Goal: Information Seeking & Learning: Find specific fact

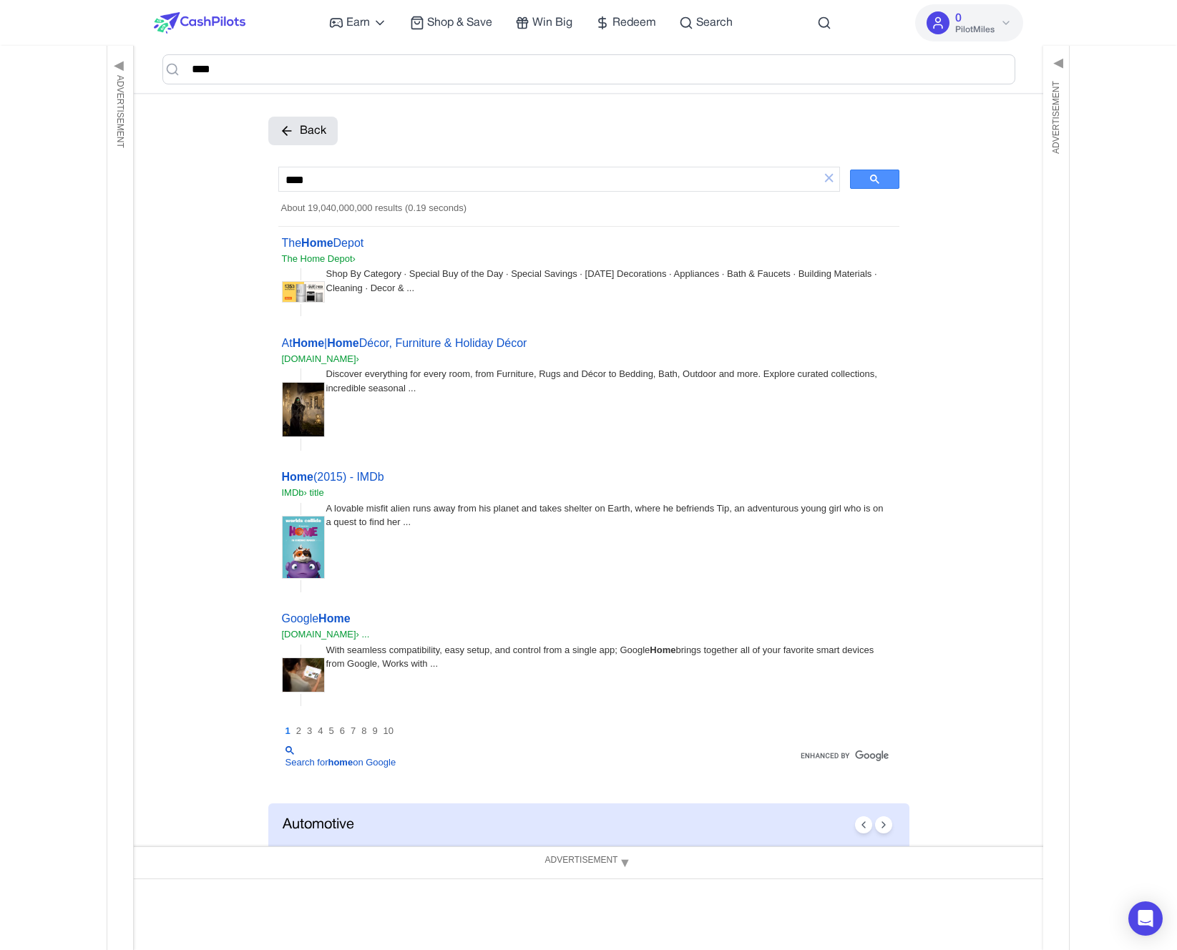
click at [1007, 26] on icon at bounding box center [1005, 22] width 11 height 11
click at [863, 21] on div "Earn Play Games Enjoy fun games and earn Try New App Test new app for rewards T…" at bounding box center [589, 23] width 870 height 46
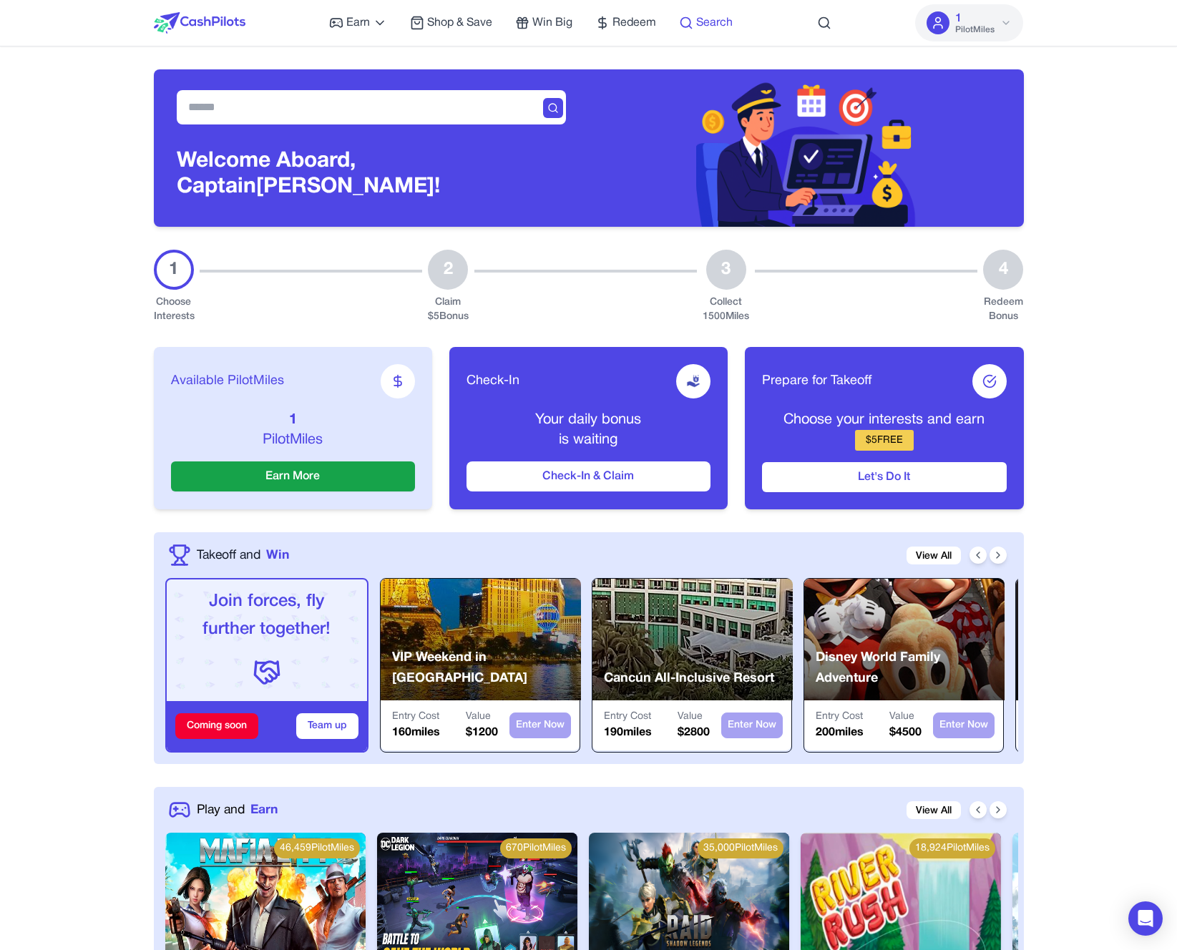
click at [706, 26] on span "Search" at bounding box center [714, 22] width 36 height 17
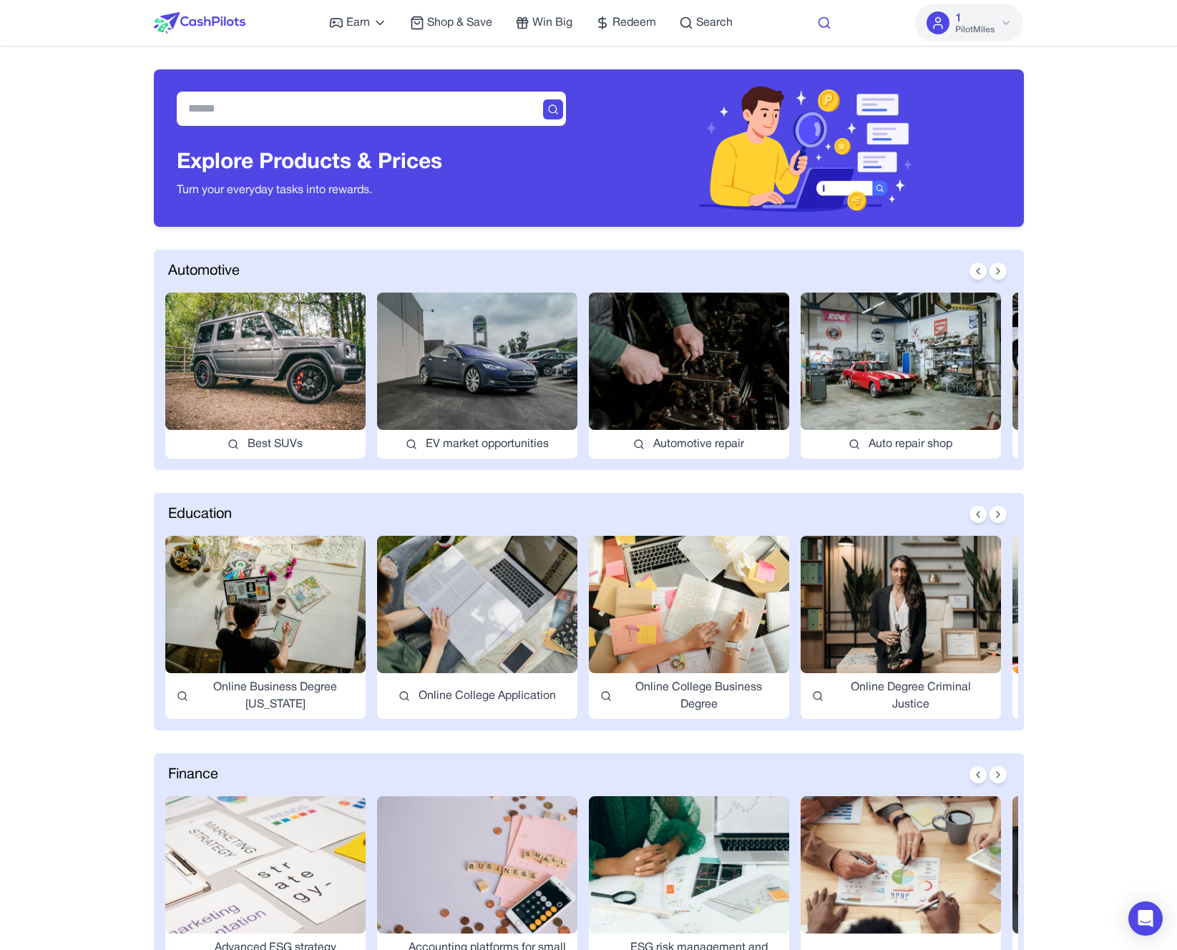
click at [822, 26] on circle at bounding box center [822, 22] width 9 height 9
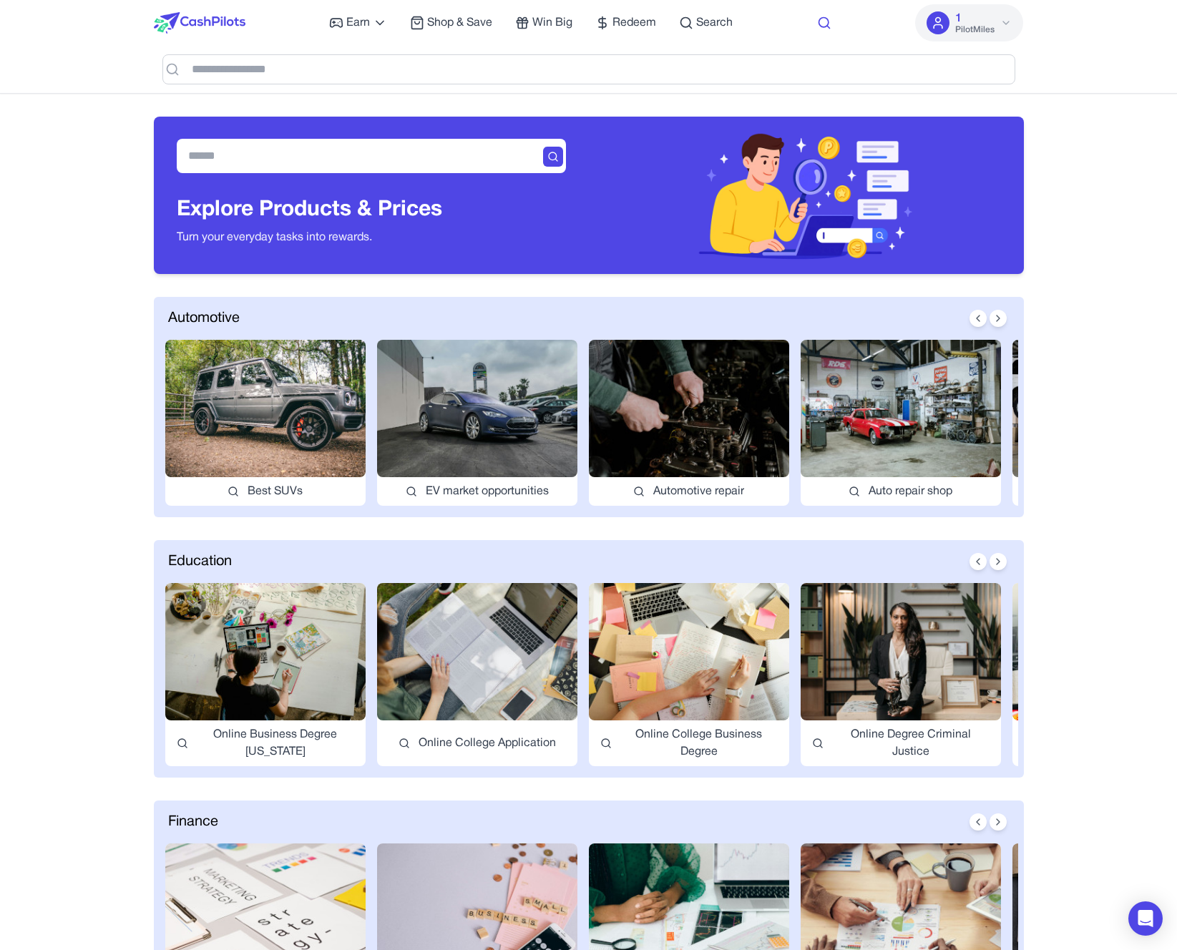
click at [822, 26] on circle at bounding box center [822, 22] width 9 height 9
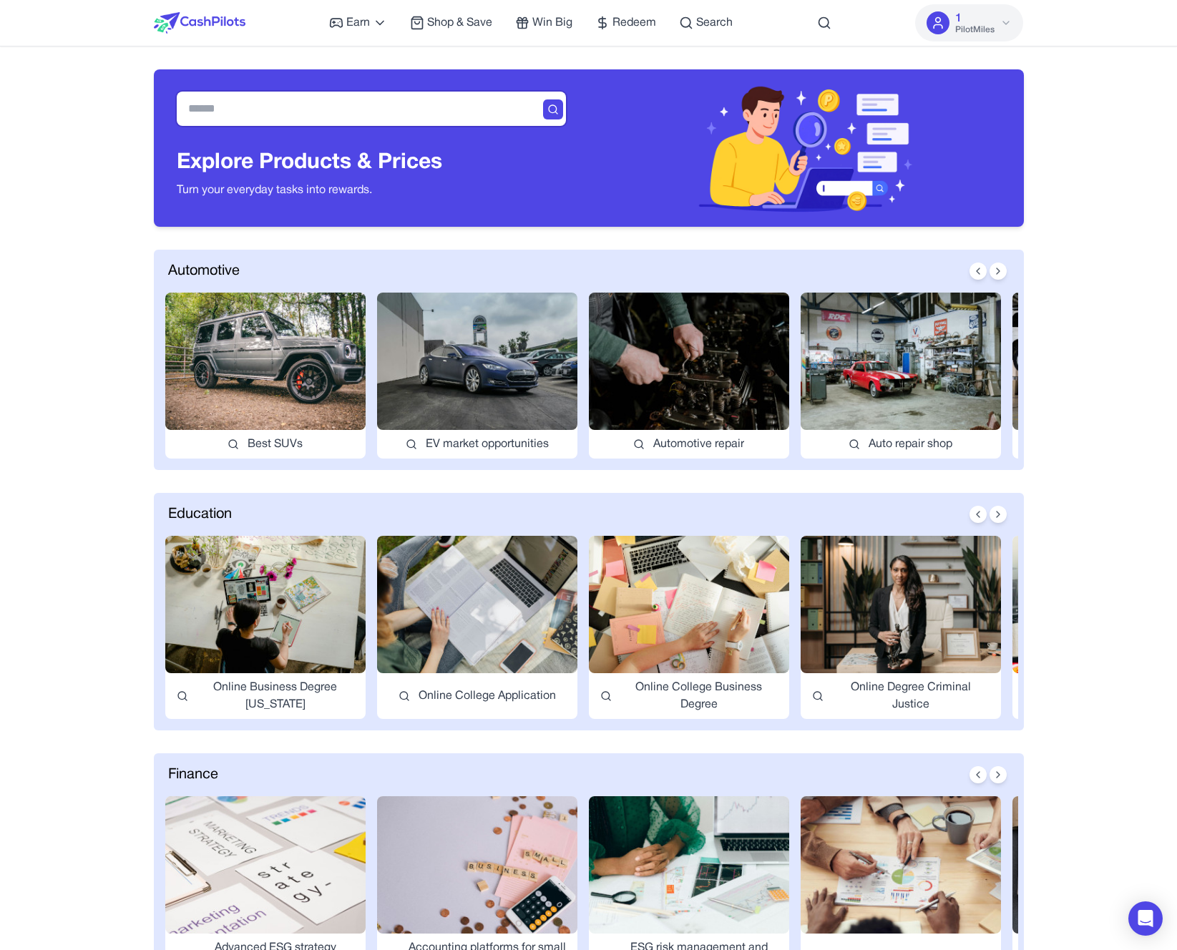
click at [468, 122] on input "text" at bounding box center [371, 109] width 389 height 34
type input "********"
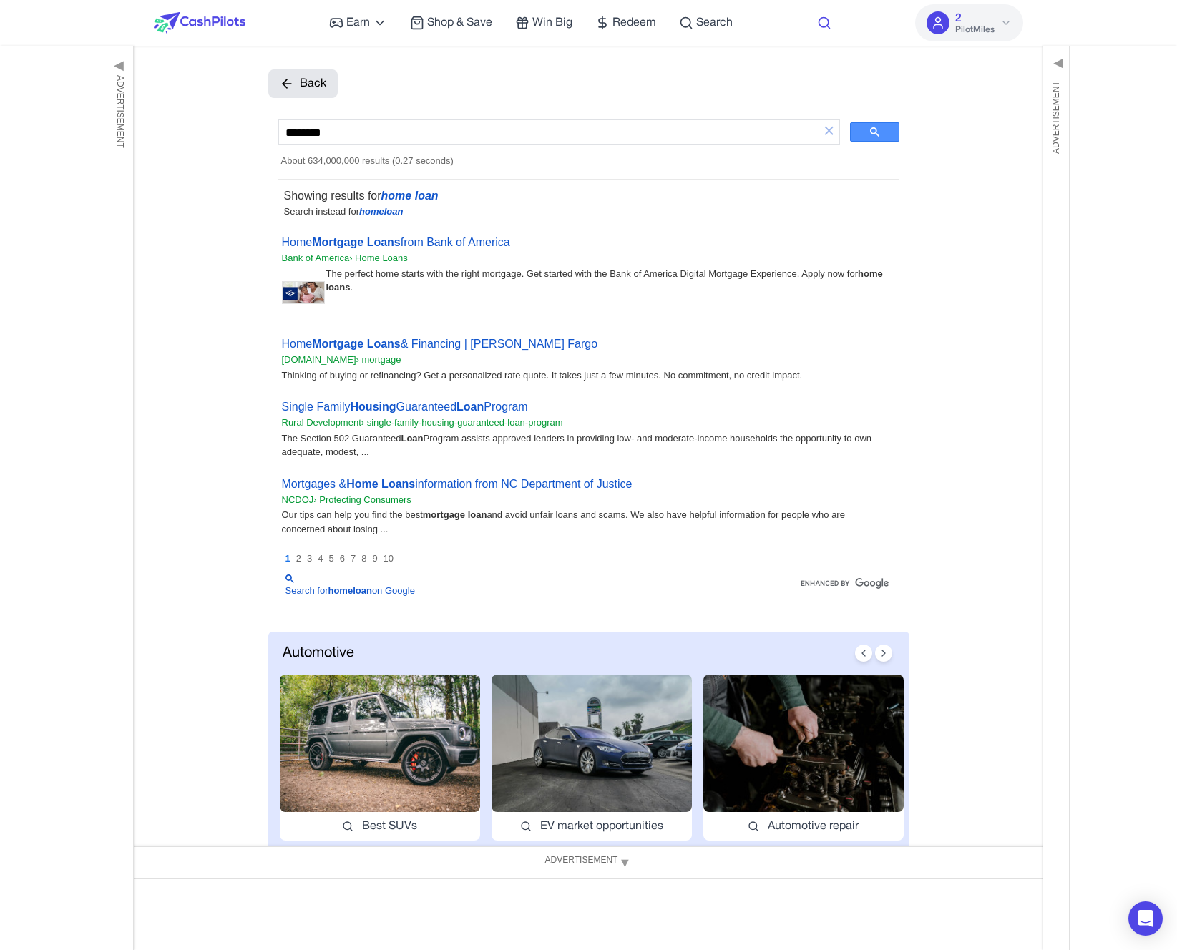
click at [830, 22] on icon at bounding box center [824, 23] width 14 height 14
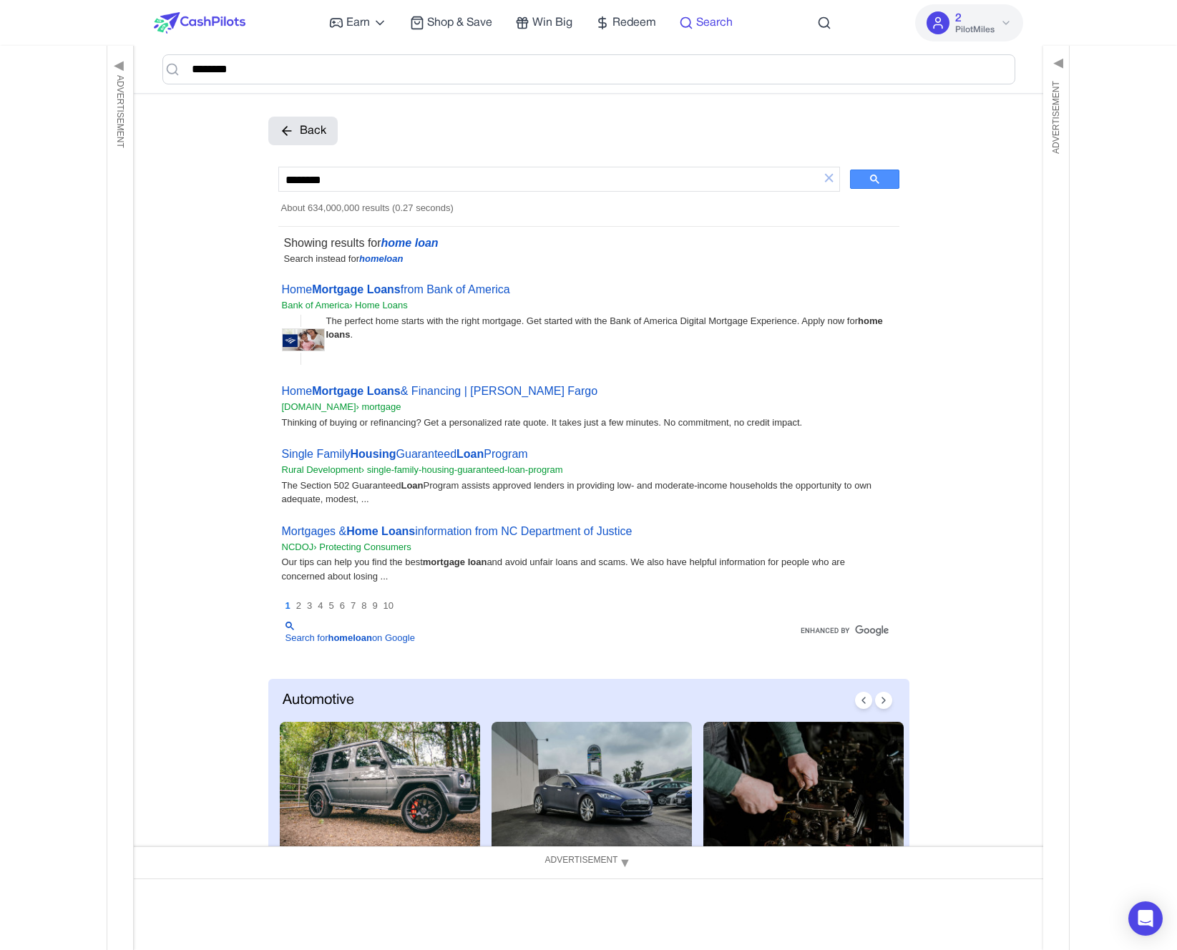
click at [694, 19] on link "Search" at bounding box center [706, 22] width 54 height 17
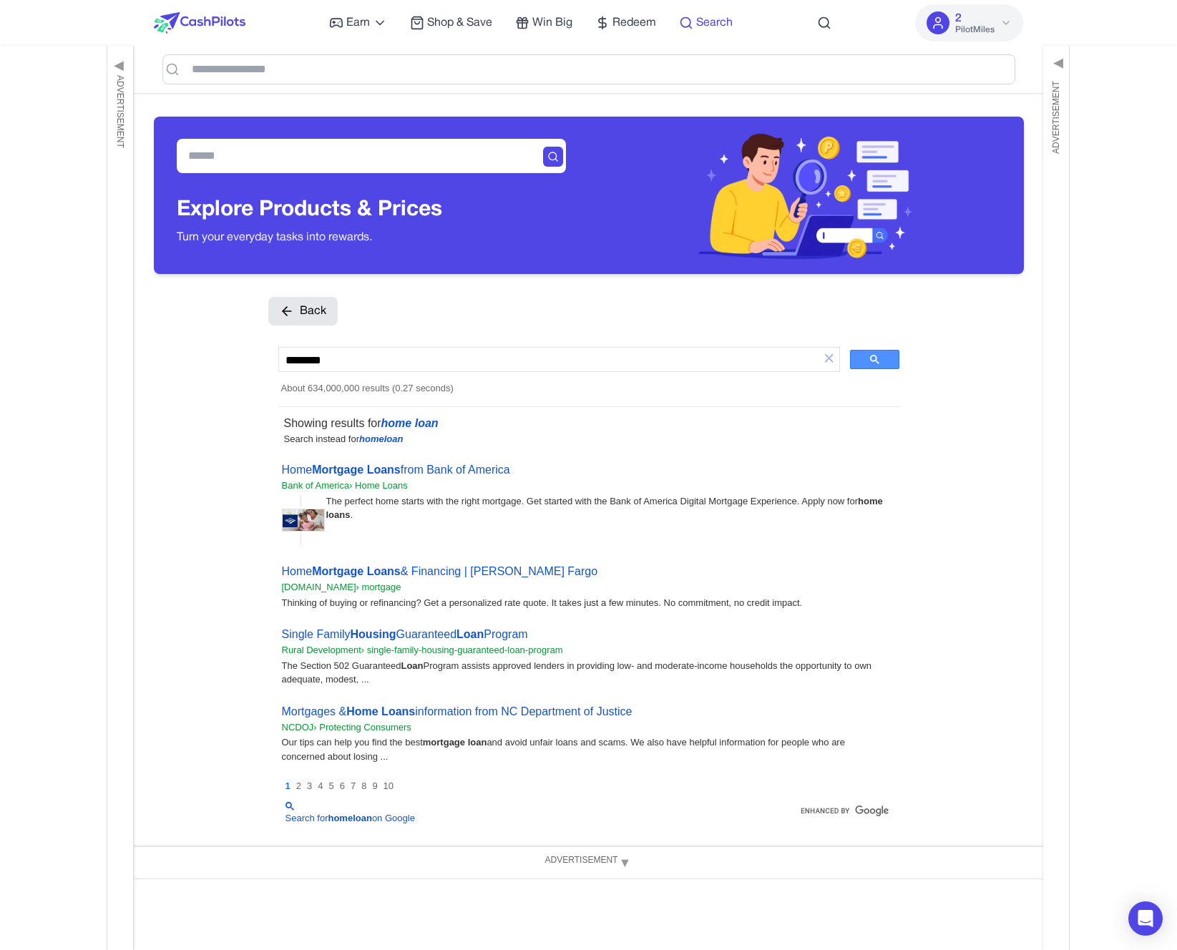
click at [694, 19] on link "Search" at bounding box center [706, 22] width 54 height 17
click at [833, 26] on div "Earn Play Games Enjoy fun games and earn Try New App Test new app for rewards T…" at bounding box center [589, 23] width 870 height 46
click at [823, 21] on icon at bounding box center [824, 23] width 14 height 14
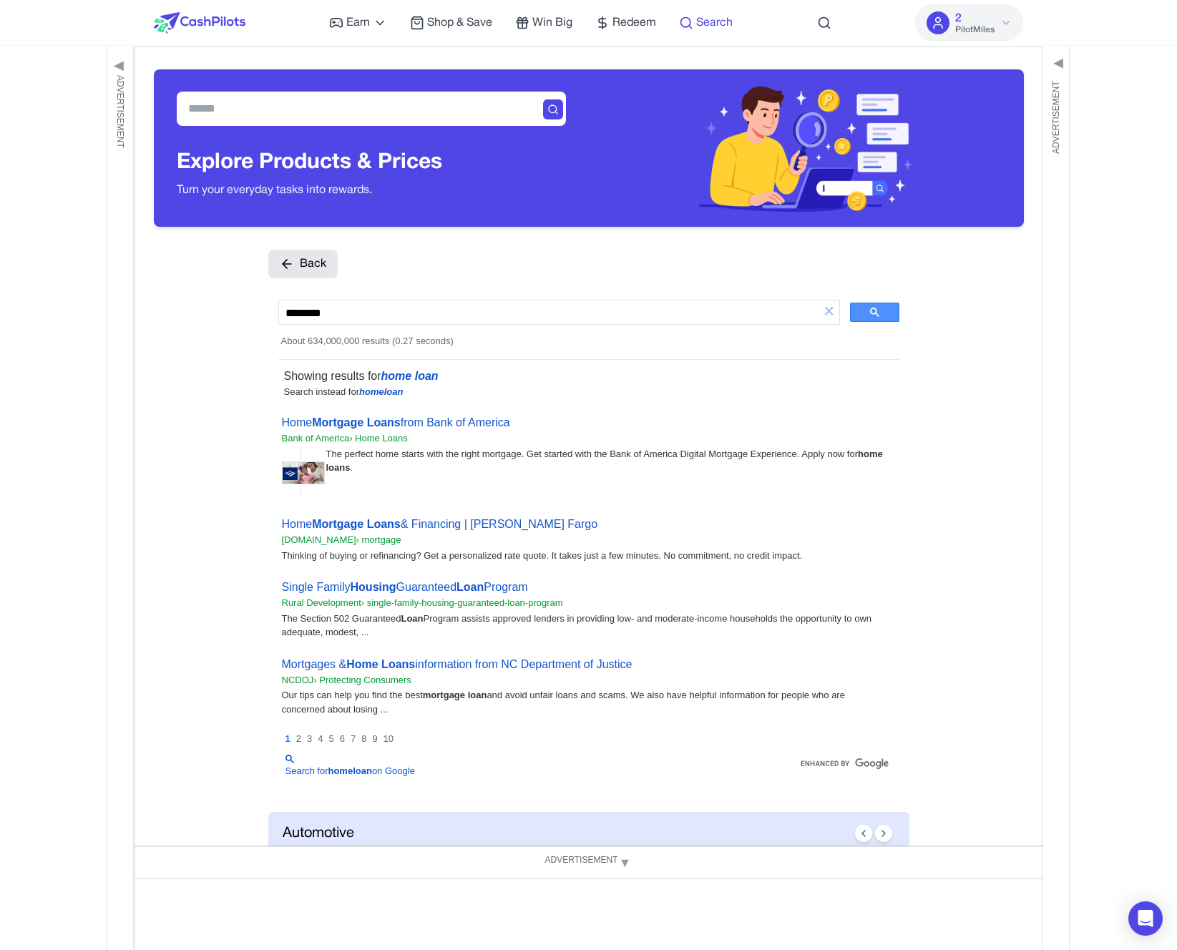
click at [715, 18] on span "Search" at bounding box center [714, 22] width 36 height 17
click at [823, 23] on icon at bounding box center [824, 23] width 14 height 14
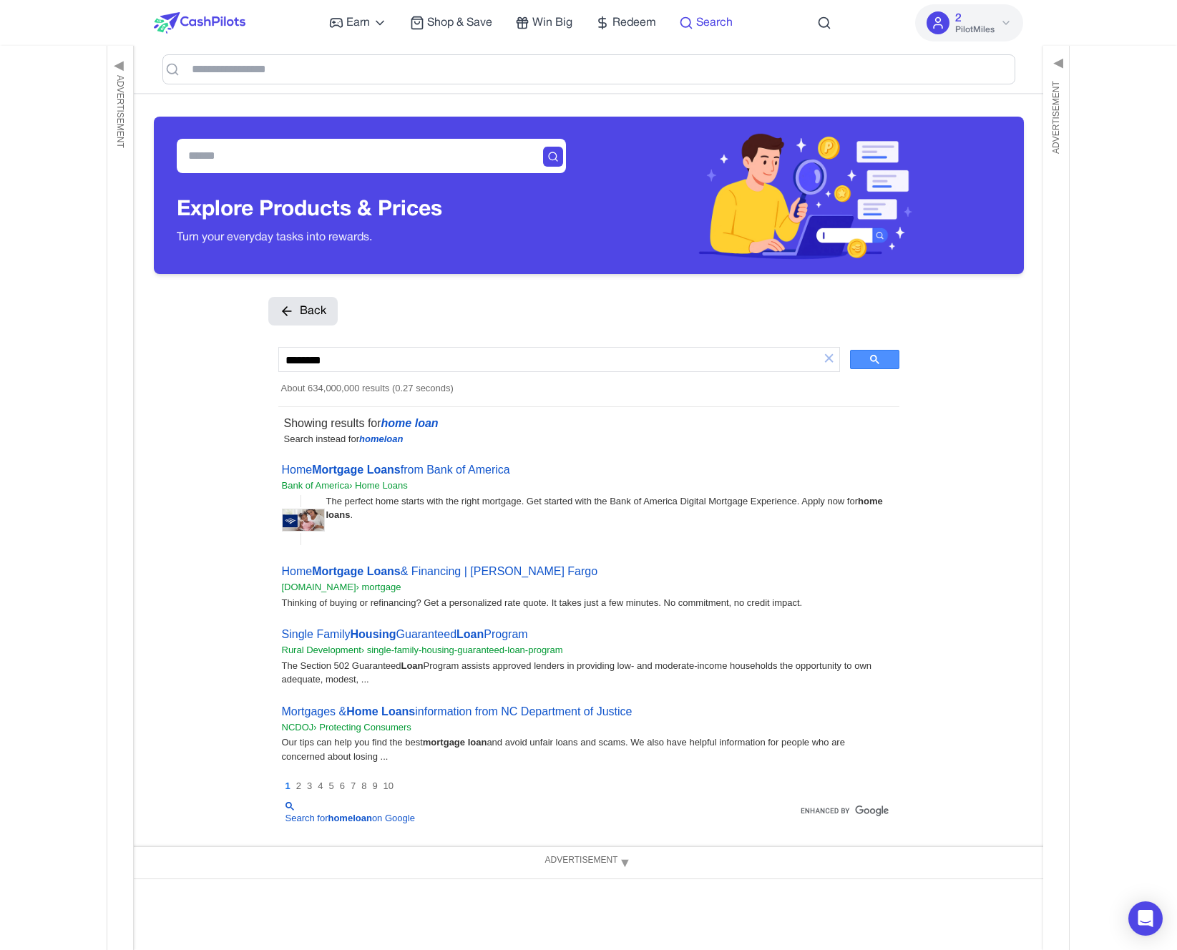
click at [698, 18] on span "Search" at bounding box center [714, 22] width 36 height 17
click at [826, 24] on icon at bounding box center [824, 23] width 14 height 14
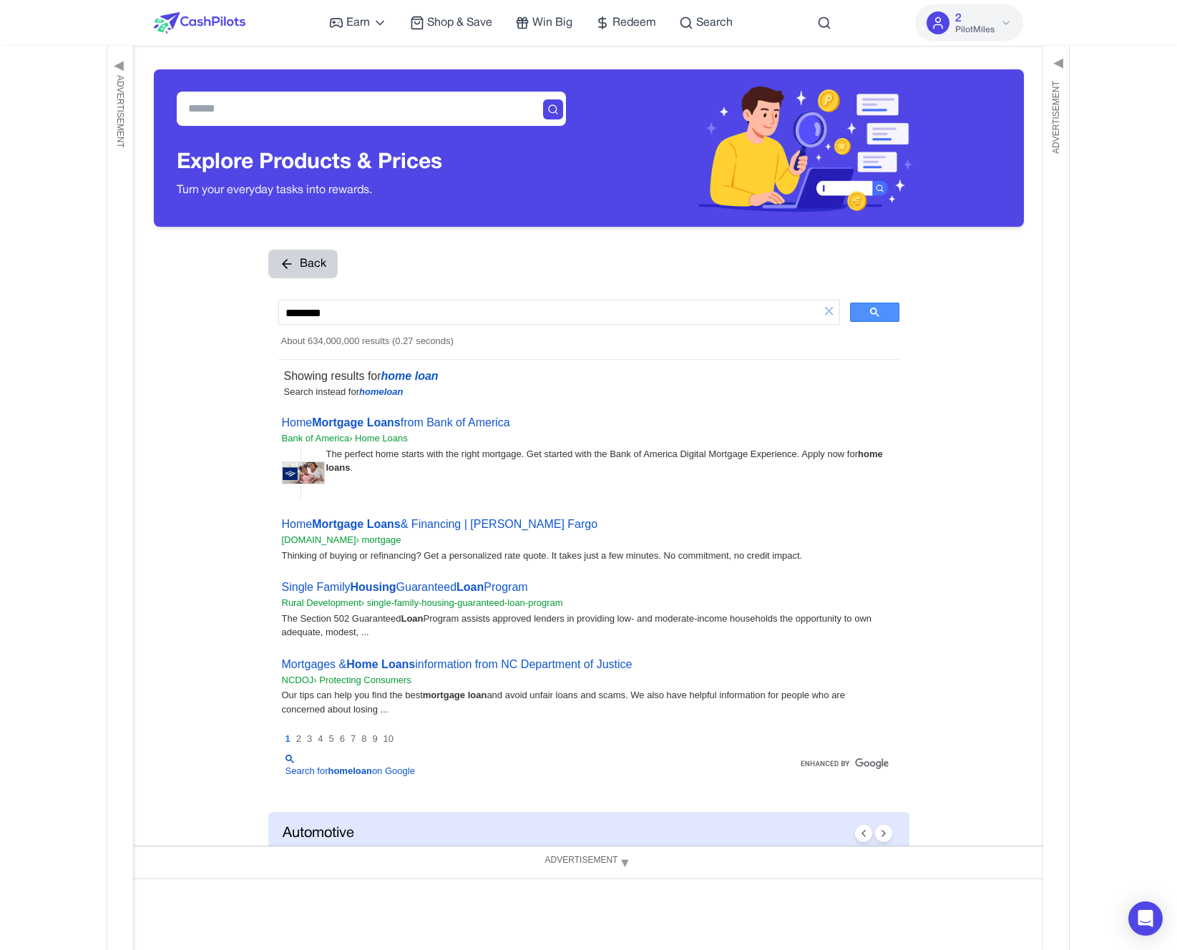
click at [298, 269] on button "Back" at bounding box center [302, 264] width 69 height 29
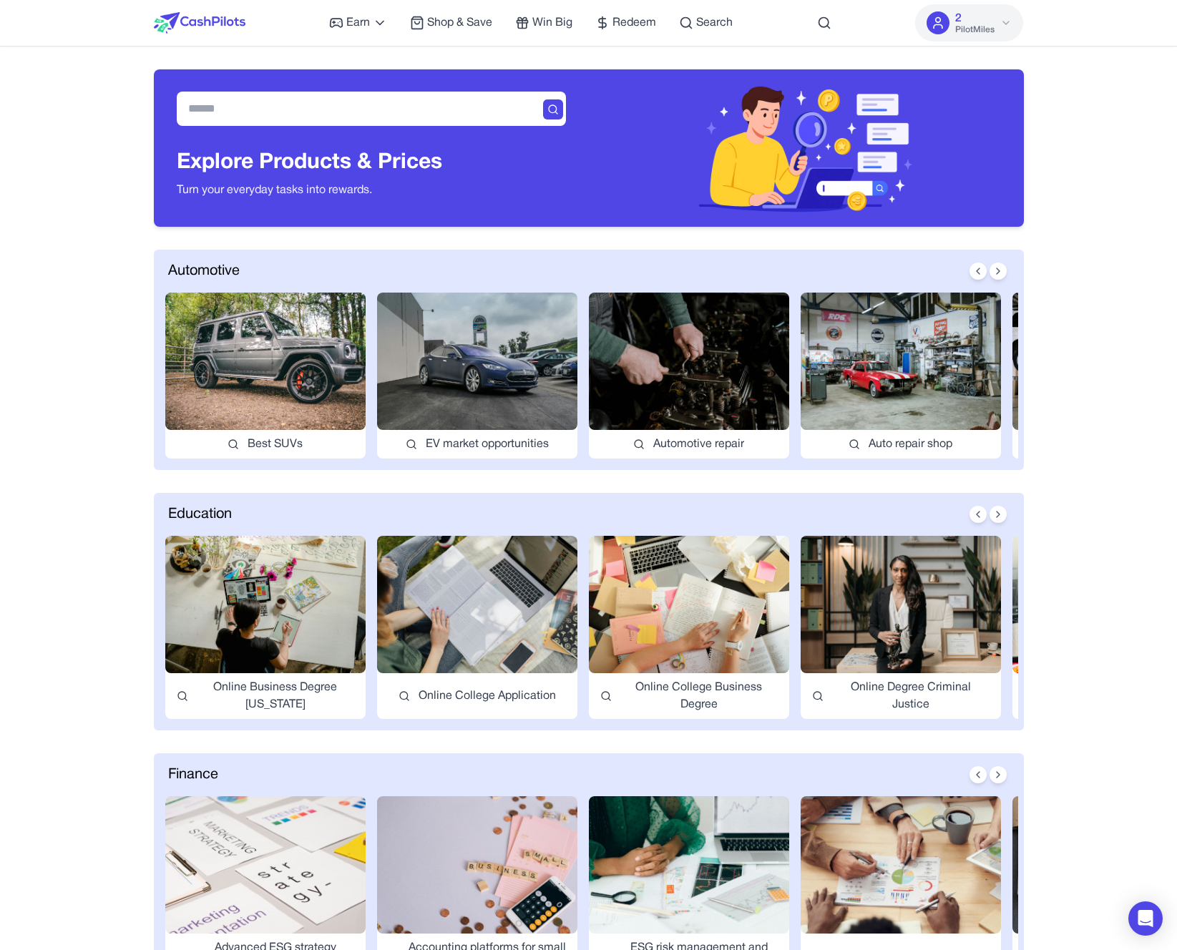
click at [702, 31] on div "Earn Play Games Enjoy fun games and earn Try New App Test new app for rewards T…" at bounding box center [530, 23] width 403 height 46
click at [702, 26] on span "Search" at bounding box center [714, 22] width 36 height 17
click at [823, 26] on icon at bounding box center [824, 23] width 14 height 14
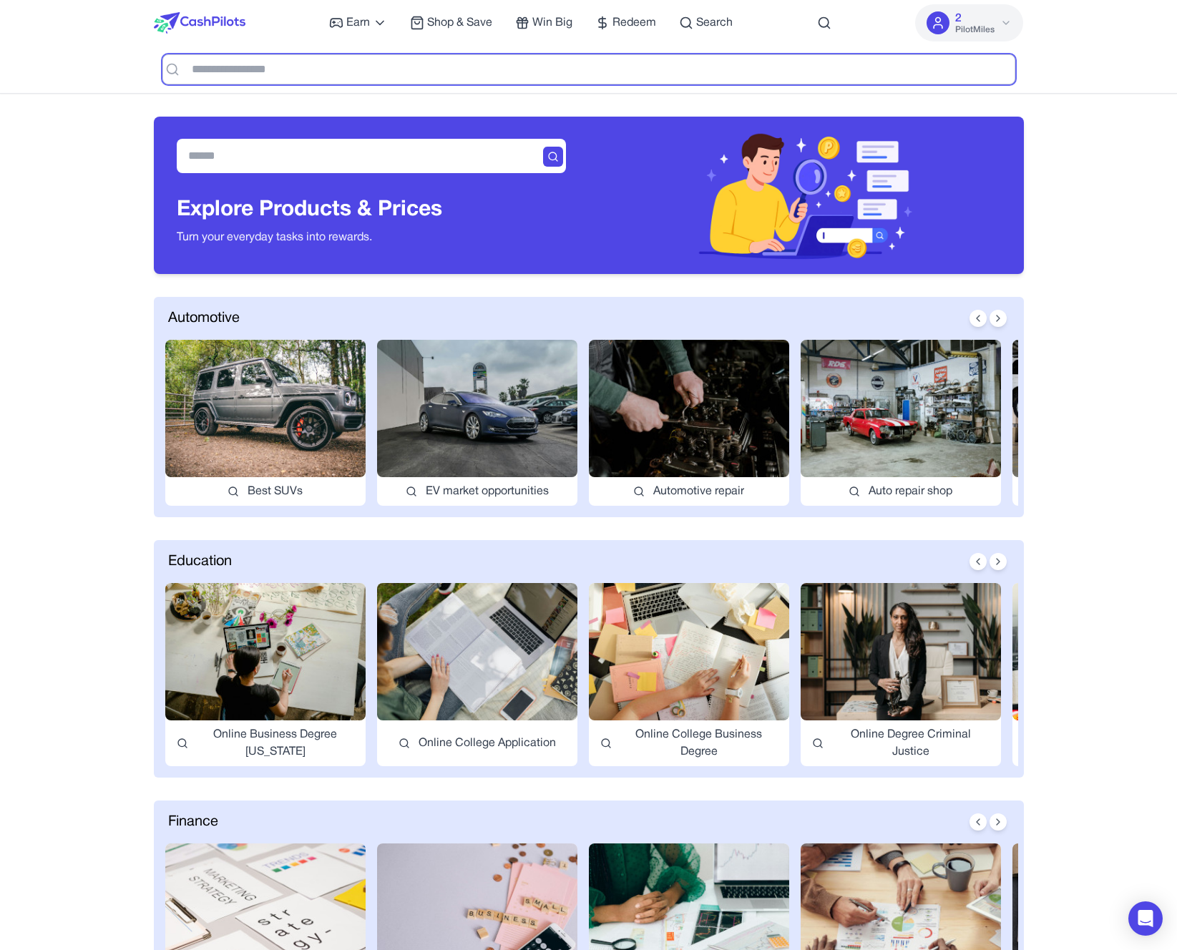
click at [622, 70] on input "text" at bounding box center [588, 69] width 853 height 30
type input "****"
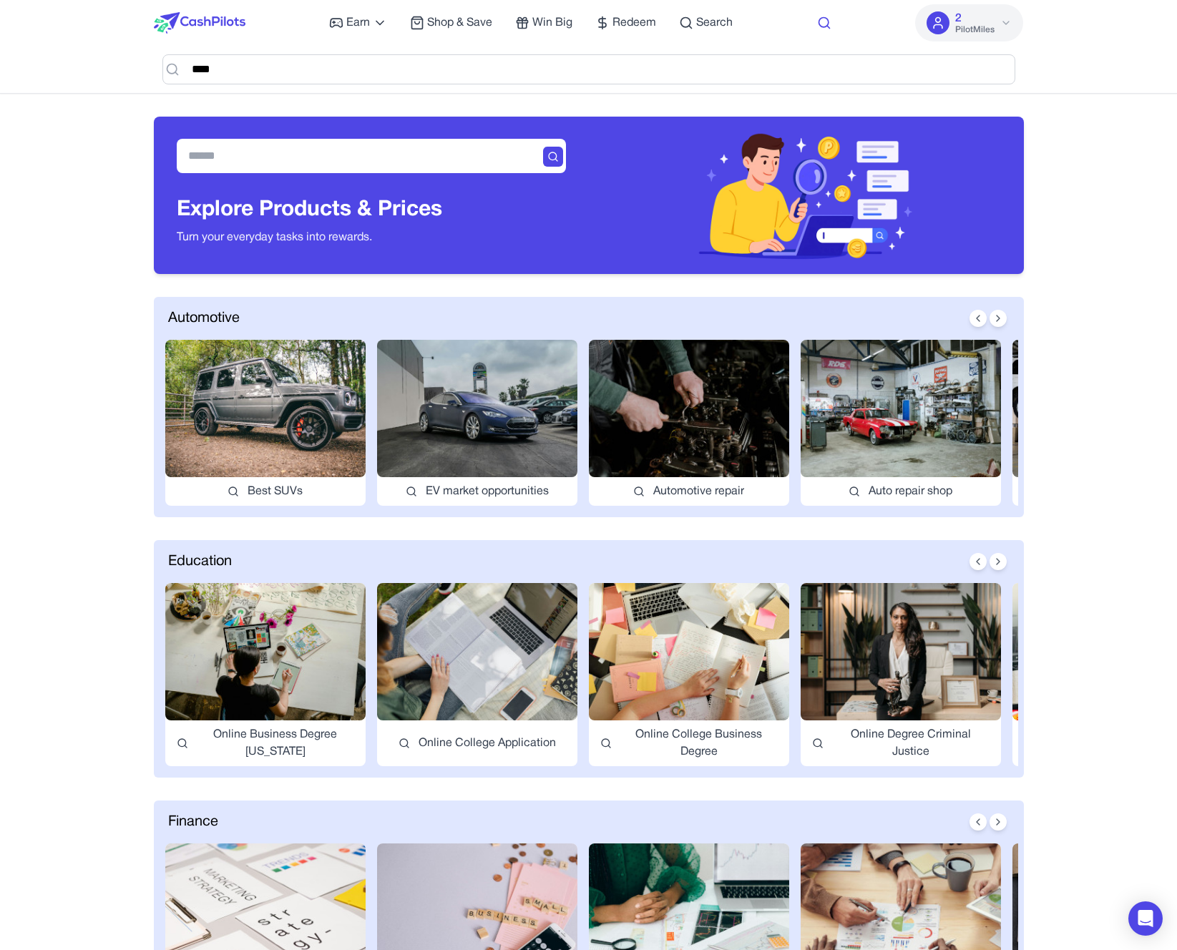
click at [824, 23] on icon at bounding box center [824, 23] width 14 height 14
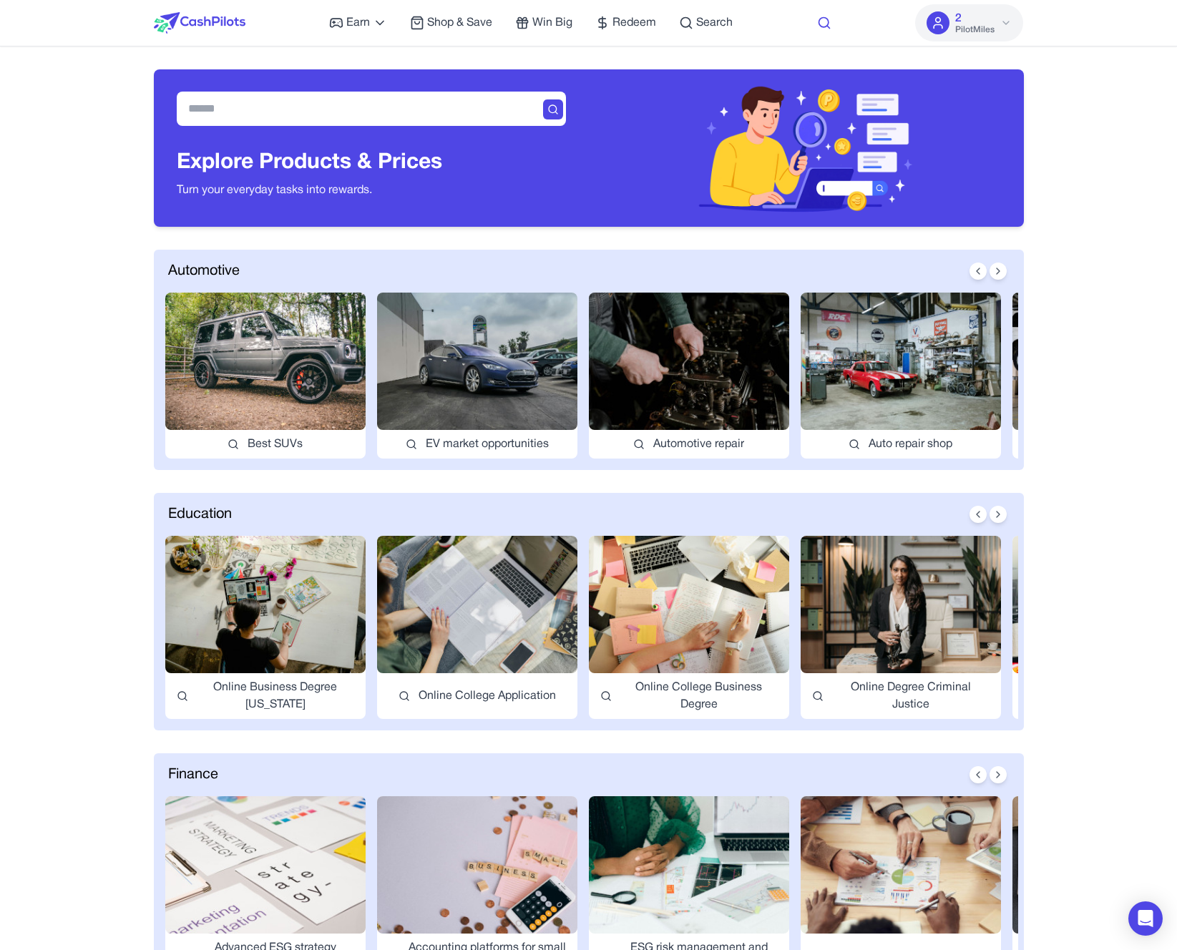
click at [824, 23] on icon at bounding box center [824, 23] width 14 height 14
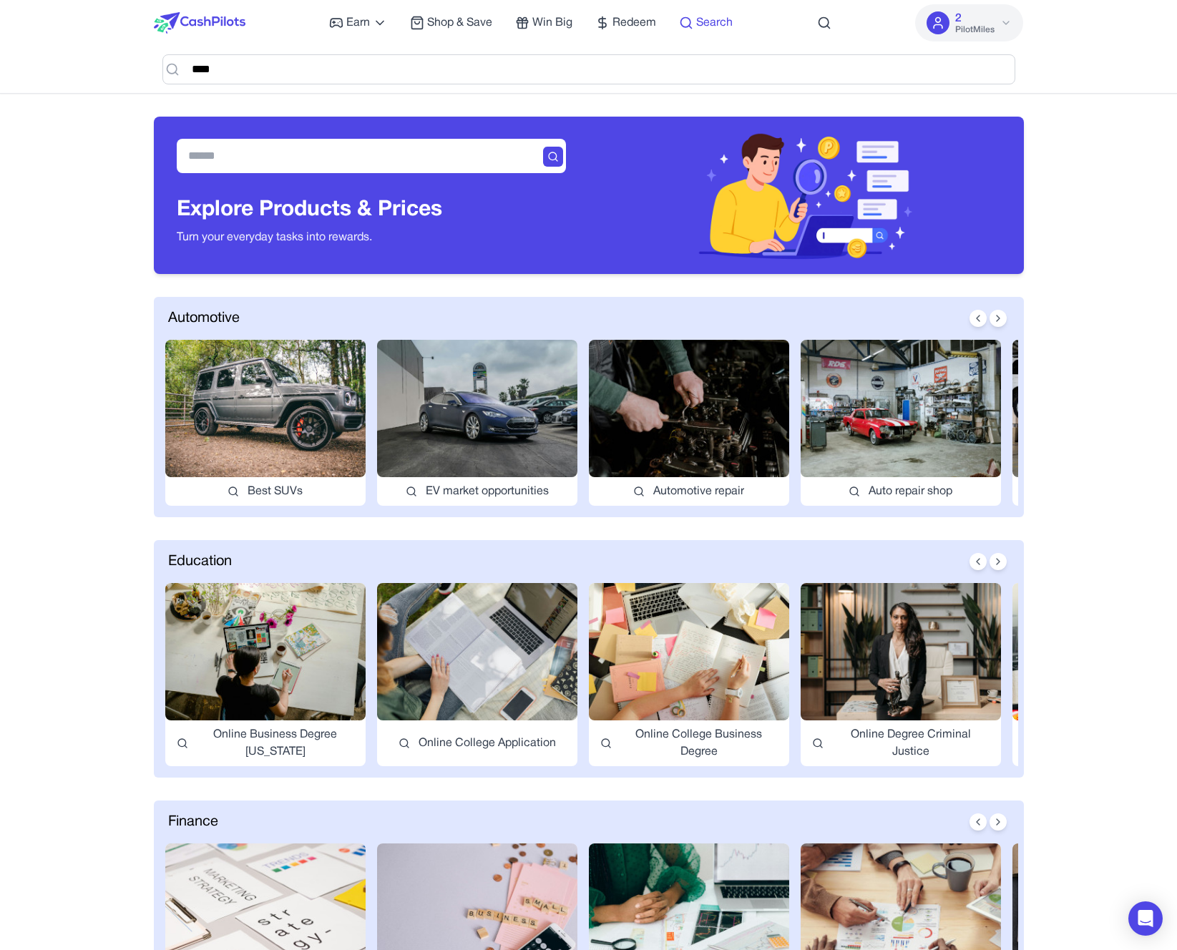
click at [714, 18] on span "Search" at bounding box center [714, 22] width 36 height 17
click at [825, 22] on icon at bounding box center [824, 23] width 14 height 14
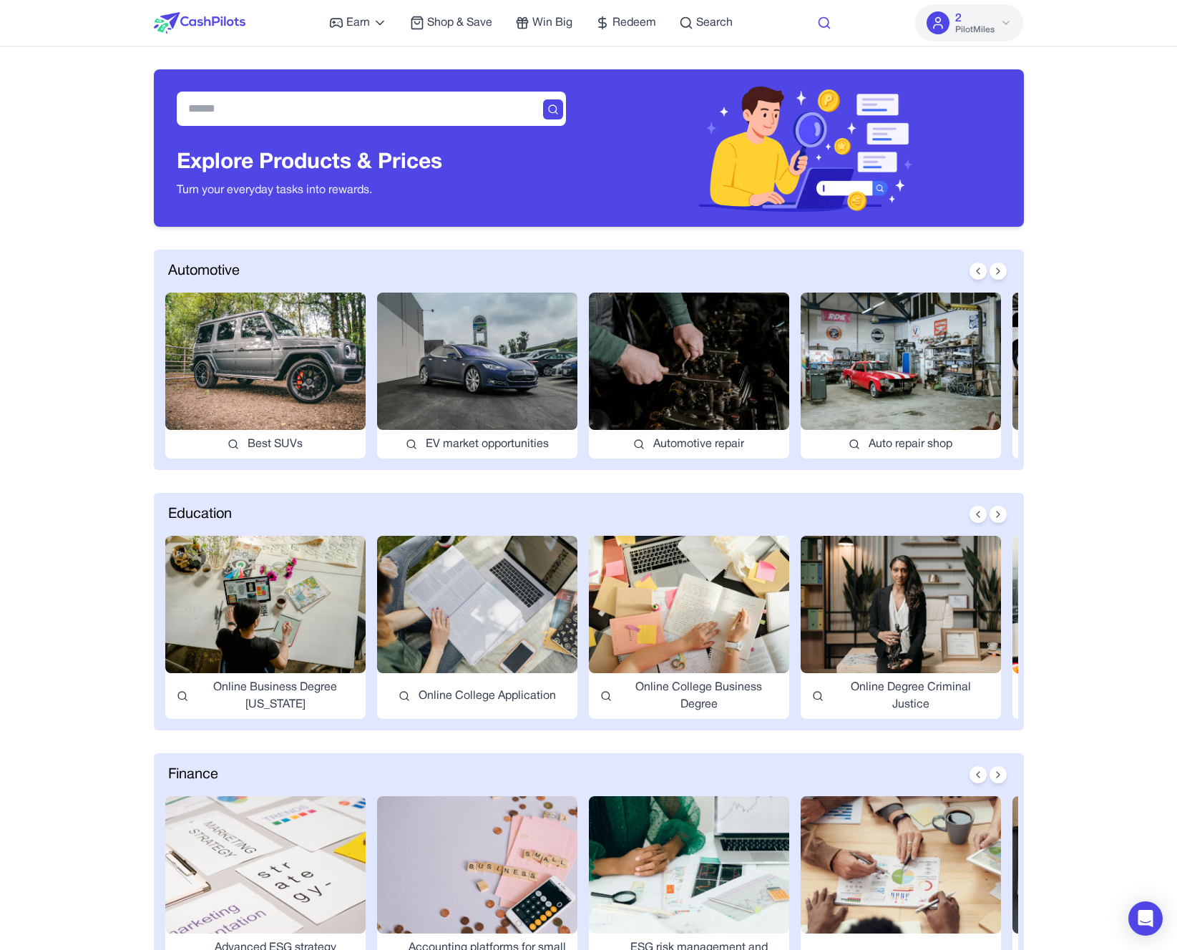
click at [825, 22] on icon at bounding box center [824, 23] width 14 height 14
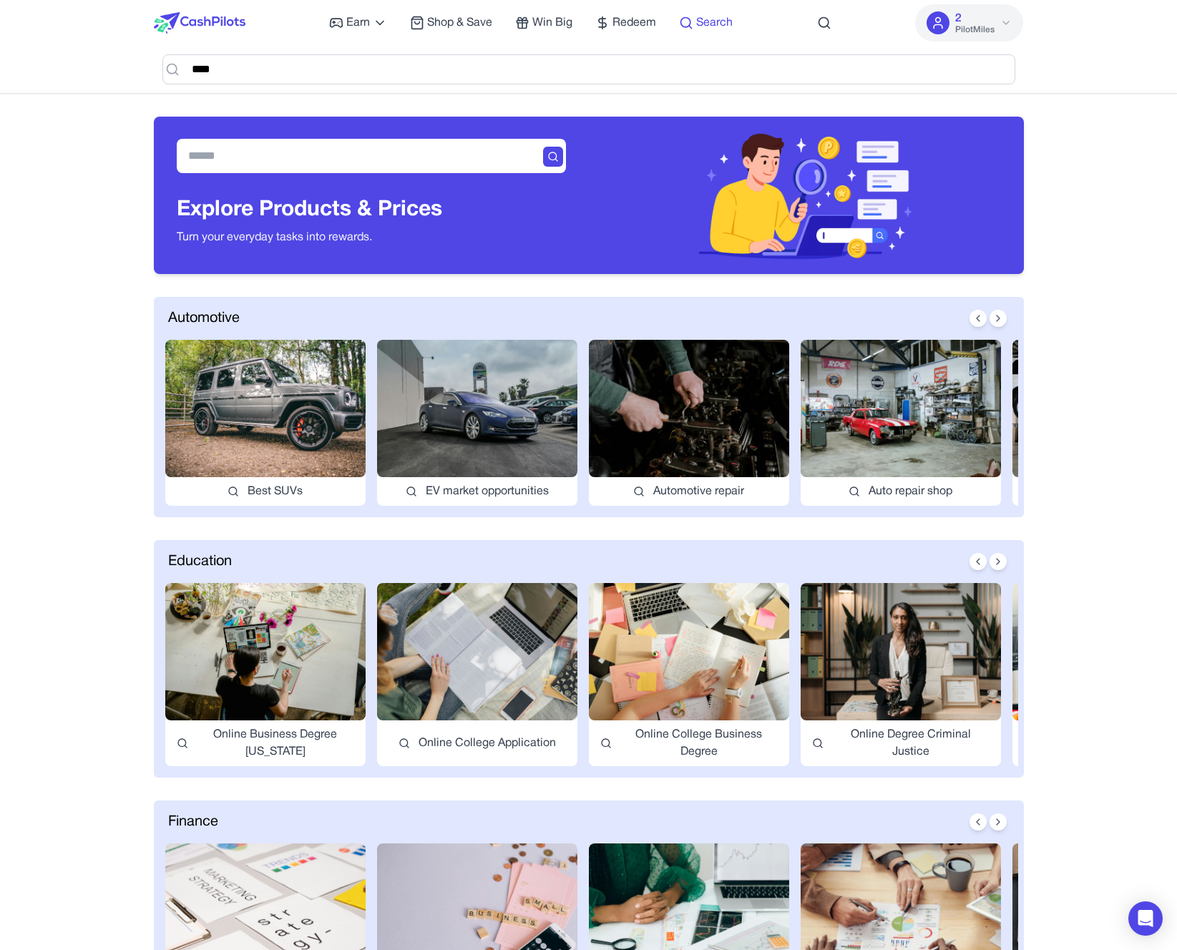
click at [700, 21] on span "Search" at bounding box center [714, 22] width 36 height 17
click at [822, 24] on icon at bounding box center [824, 23] width 14 height 14
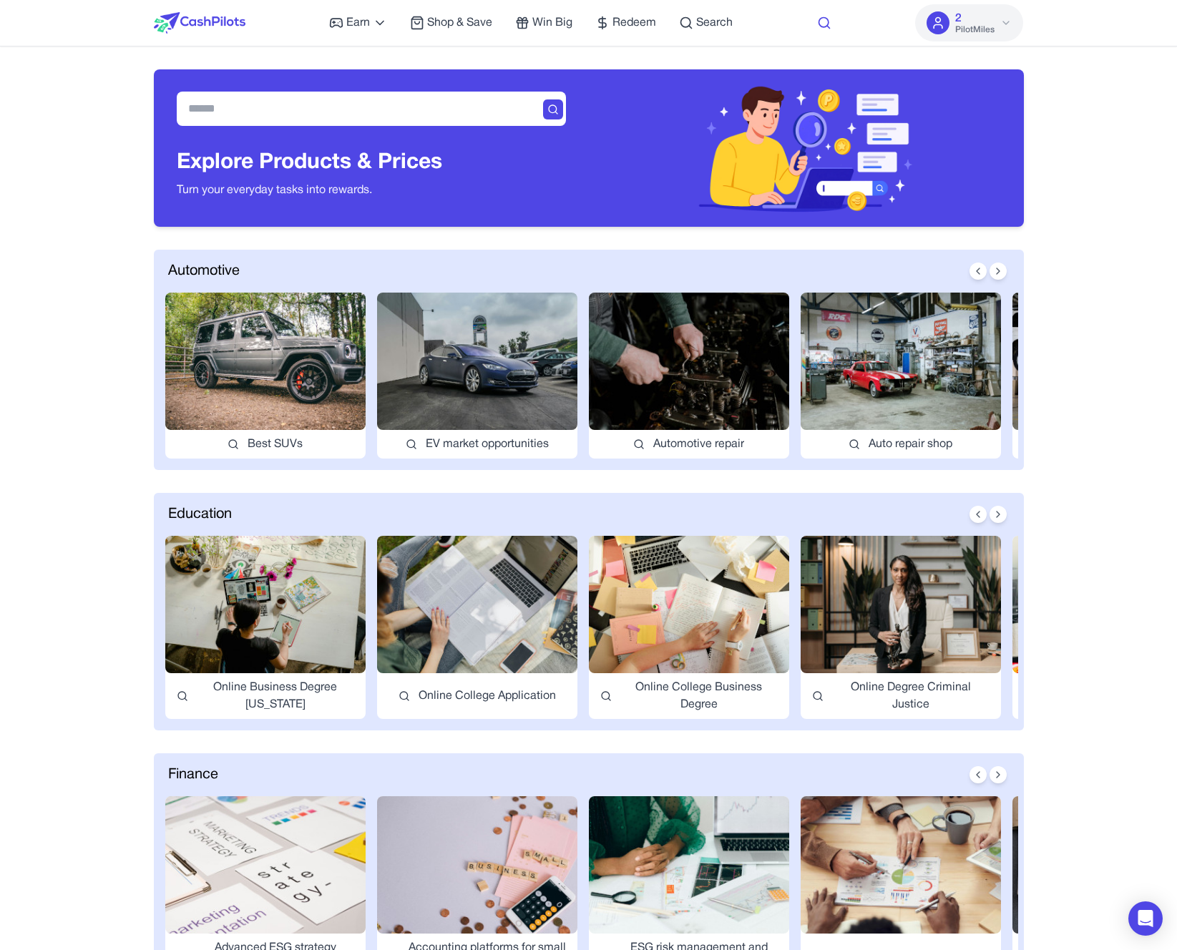
click at [822, 24] on icon at bounding box center [824, 23] width 14 height 14
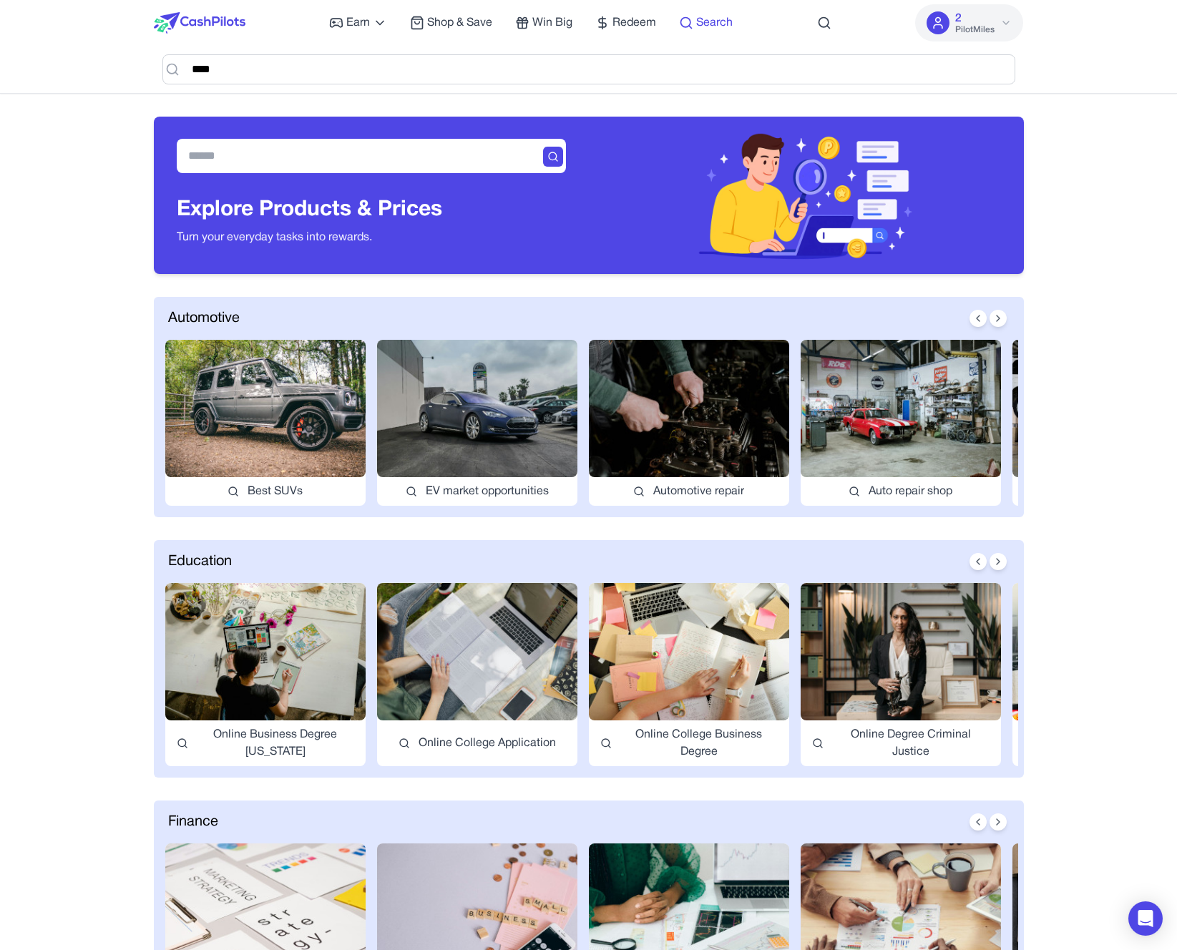
click at [725, 21] on span "Search" at bounding box center [714, 22] width 36 height 17
click at [226, 23] on img at bounding box center [200, 22] width 92 height 21
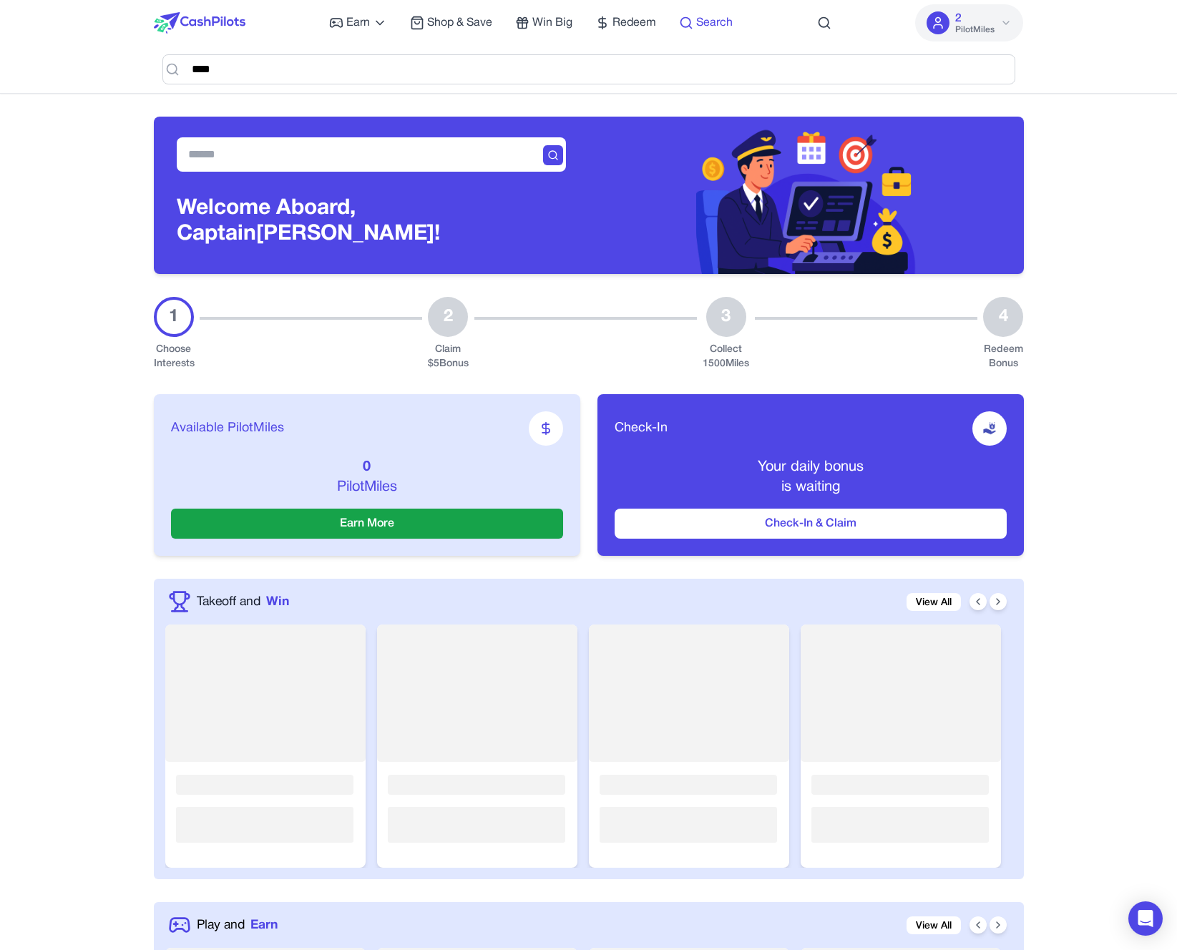
click at [719, 21] on span "Search" at bounding box center [714, 22] width 36 height 17
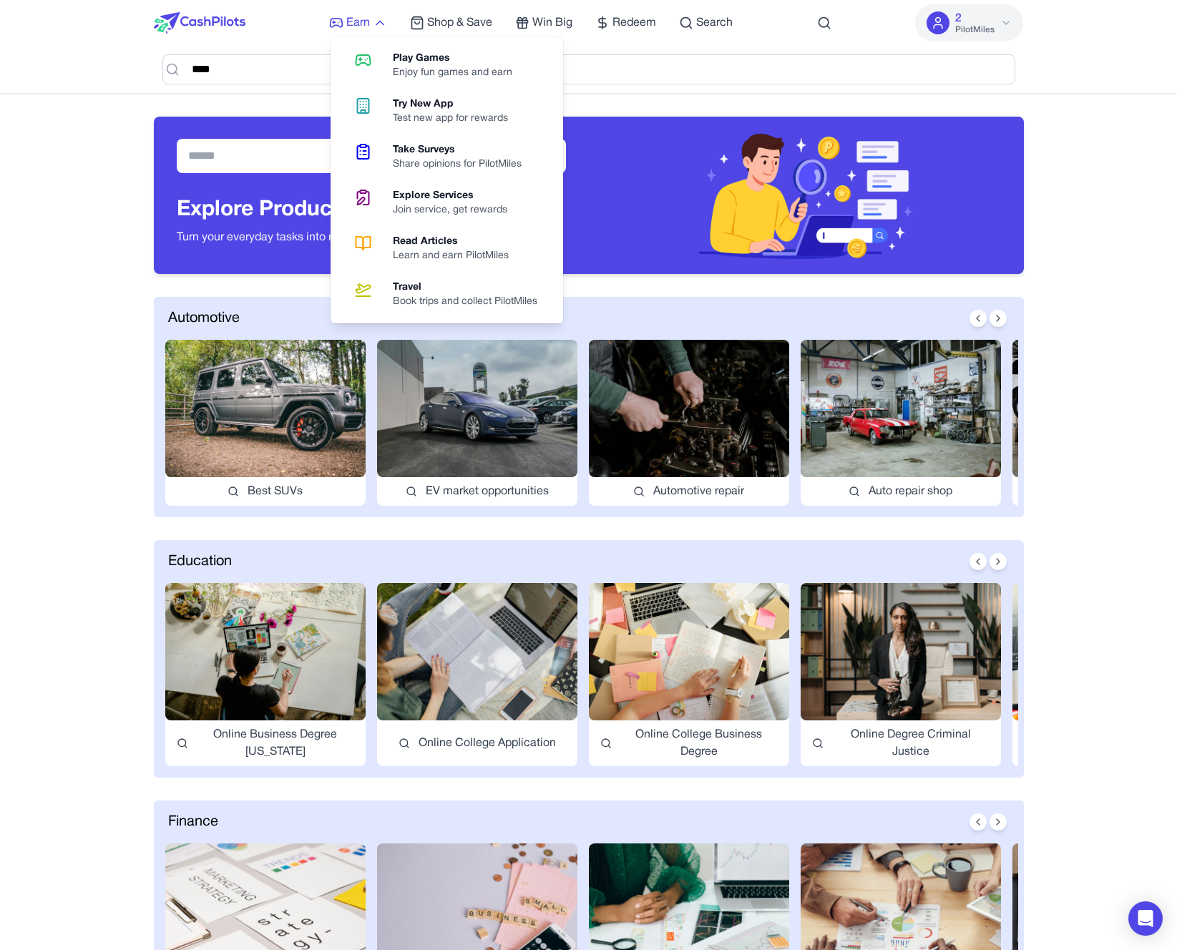
click at [361, 25] on span "Earn" at bounding box center [358, 22] width 24 height 17
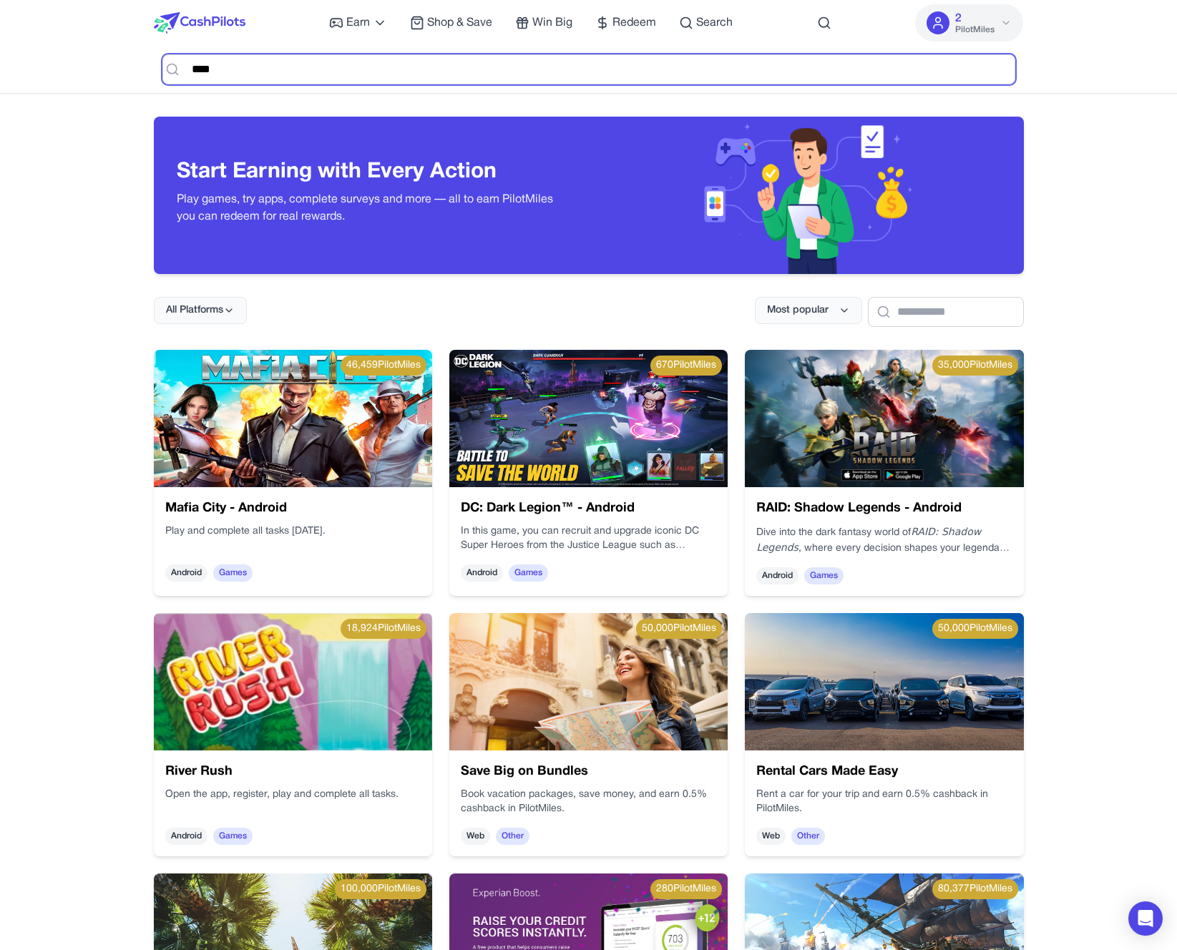
click at [765, 74] on input "****" at bounding box center [588, 69] width 853 height 30
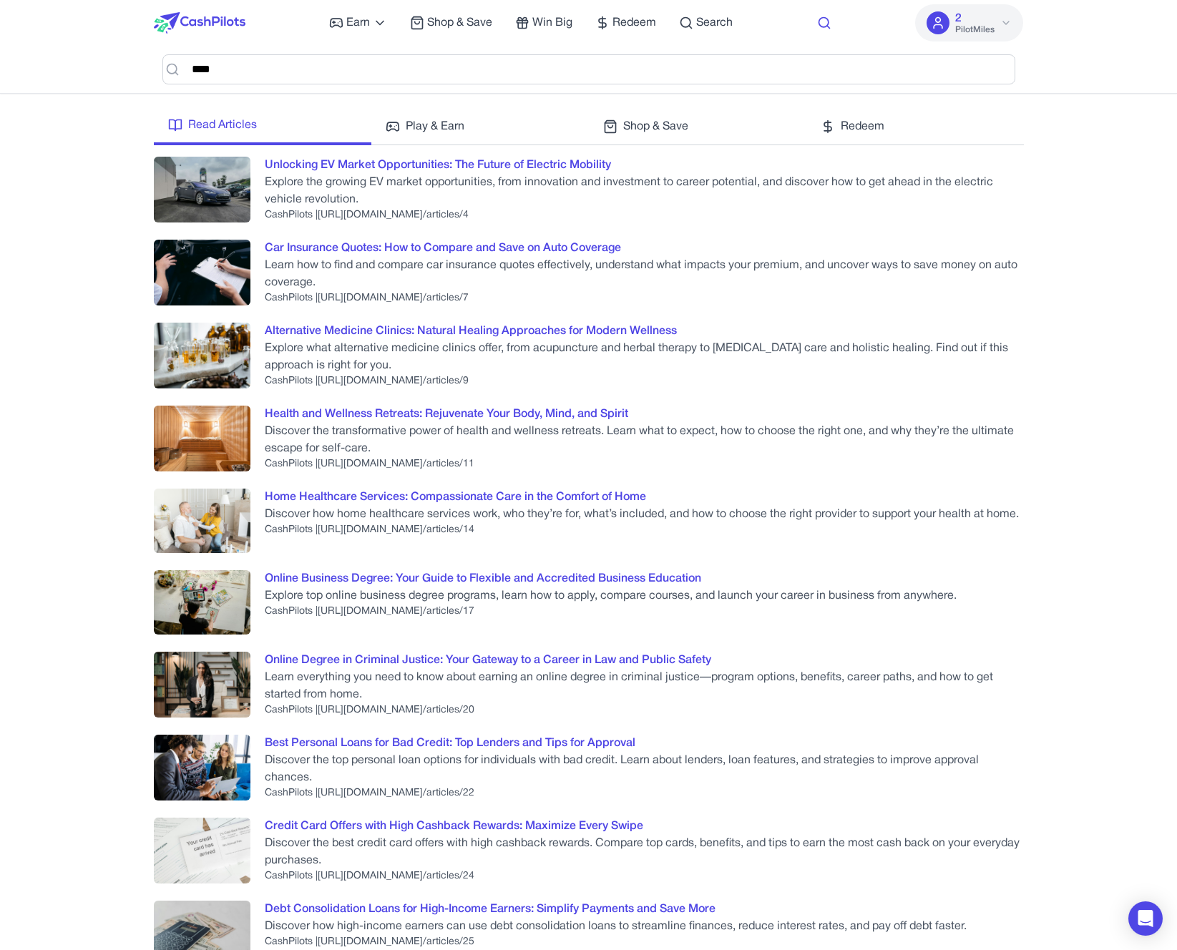
click at [826, 23] on icon at bounding box center [824, 23] width 14 height 14
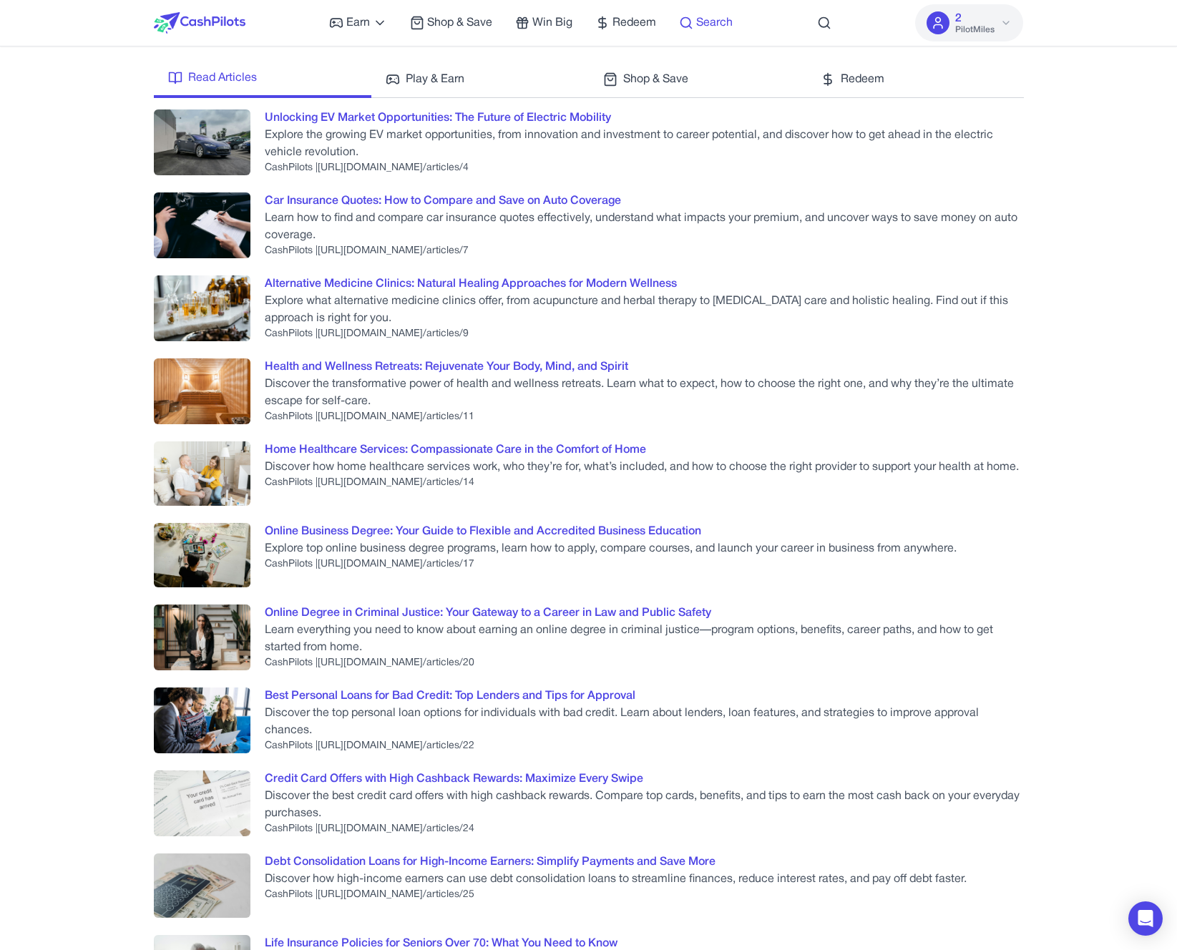
click at [721, 24] on span "Search" at bounding box center [714, 22] width 36 height 17
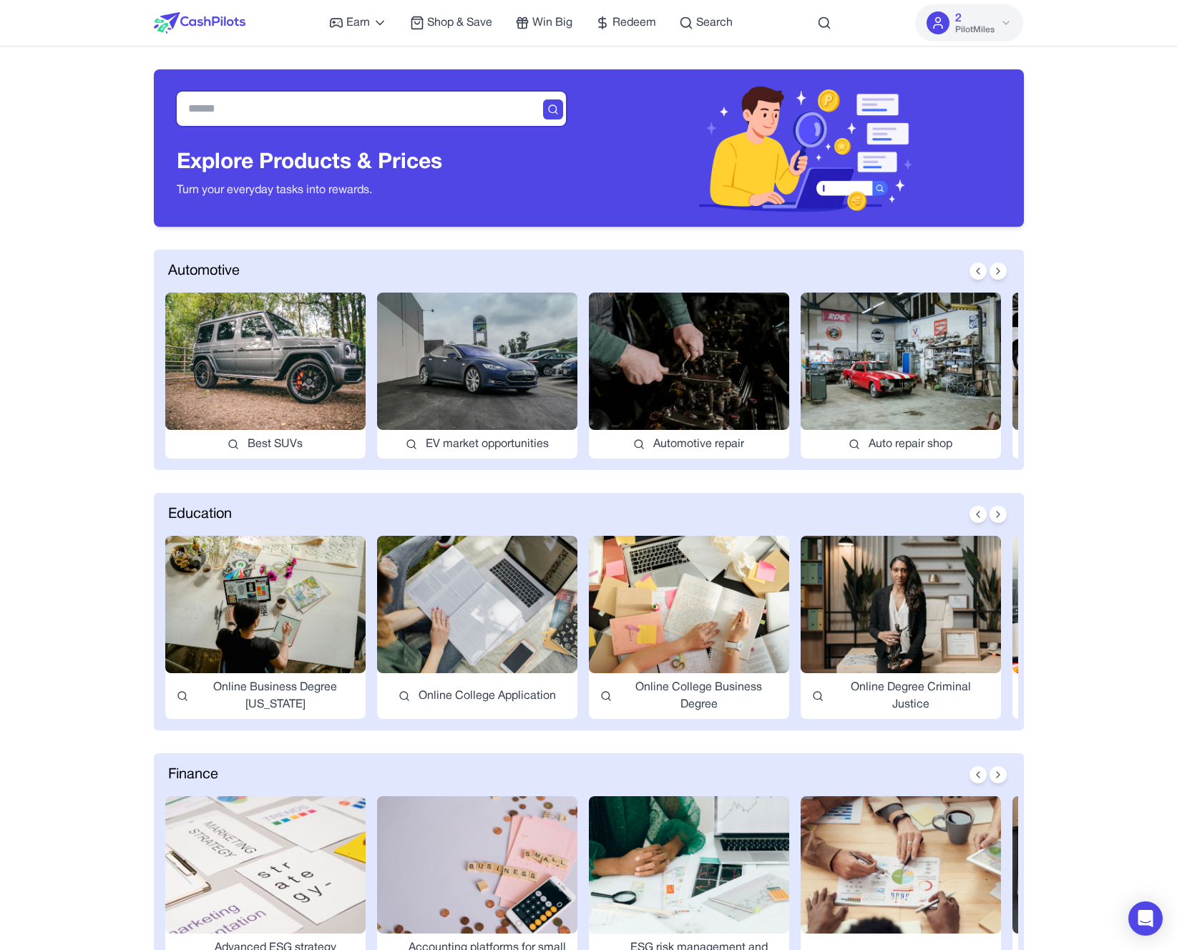
click at [419, 106] on input "text" at bounding box center [371, 109] width 389 height 34
type input "*********"
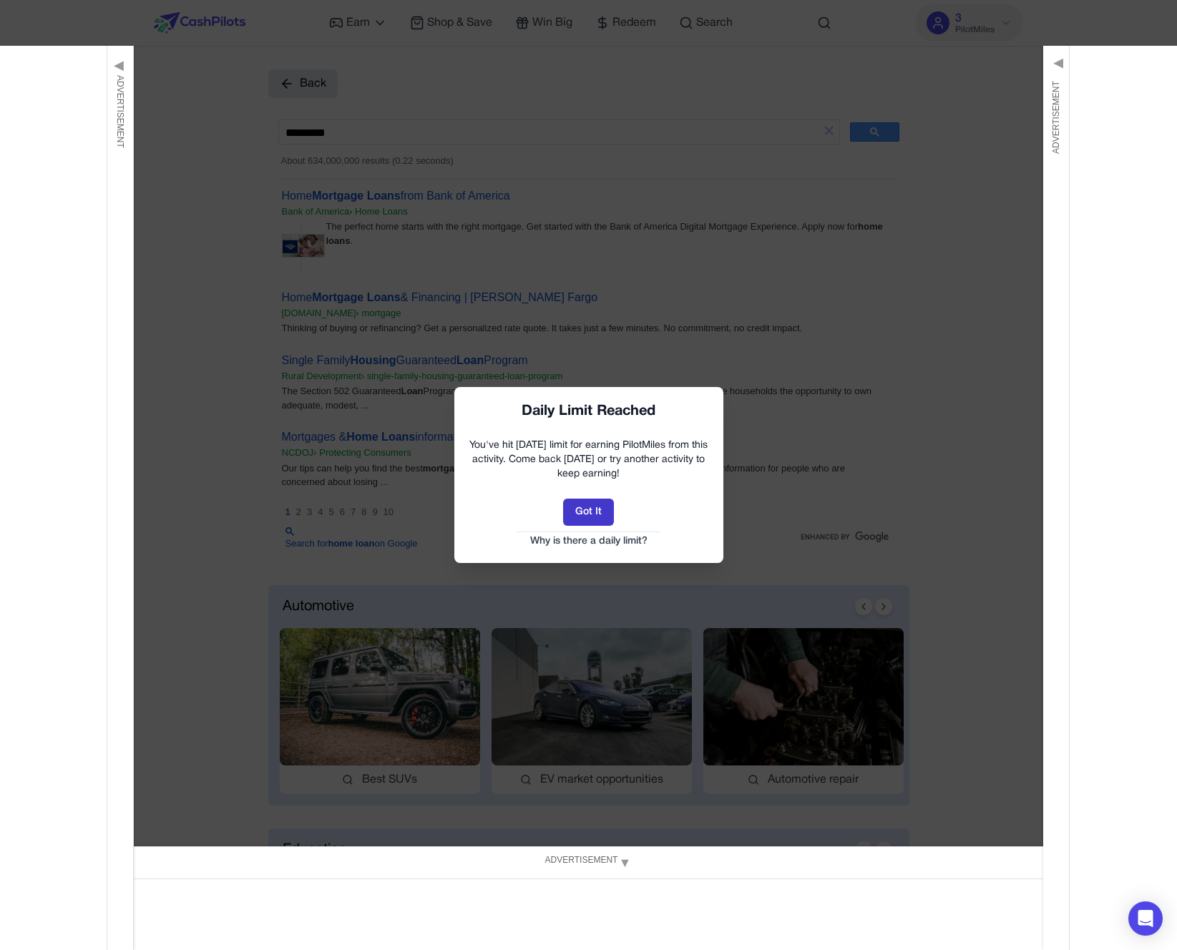
click at [597, 506] on button "Got It" at bounding box center [588, 512] width 51 height 27
